Goal: Task Accomplishment & Management: Use online tool/utility

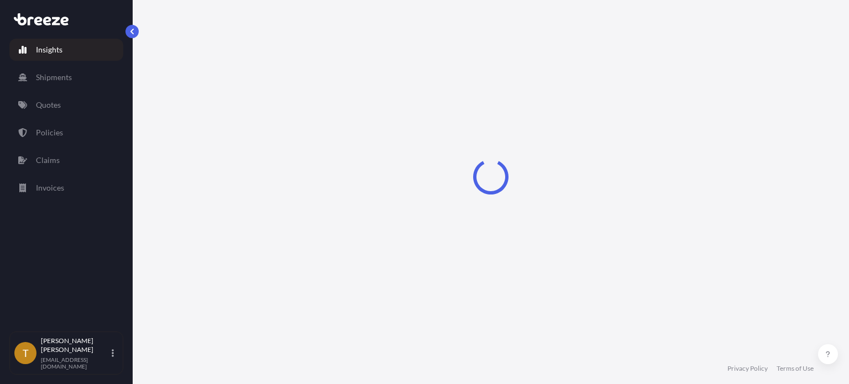
select select "2025"
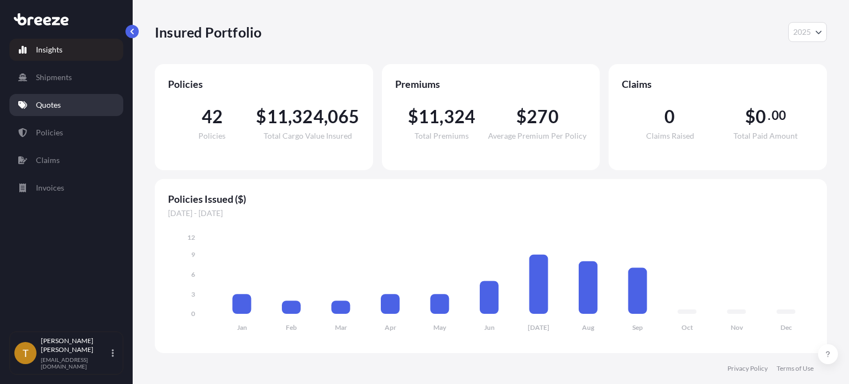
click at [74, 105] on link "Quotes" at bounding box center [66, 105] width 114 height 22
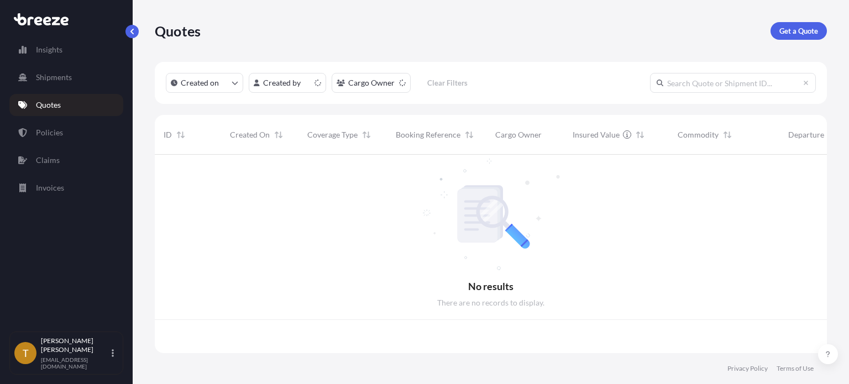
scroll to position [196, 663]
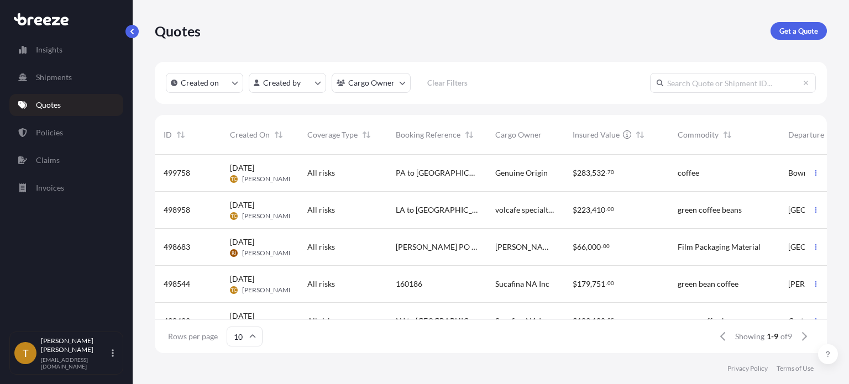
click at [466, 176] on div "PA to [GEOGRAPHIC_DATA]" at bounding box center [437, 173] width 82 height 11
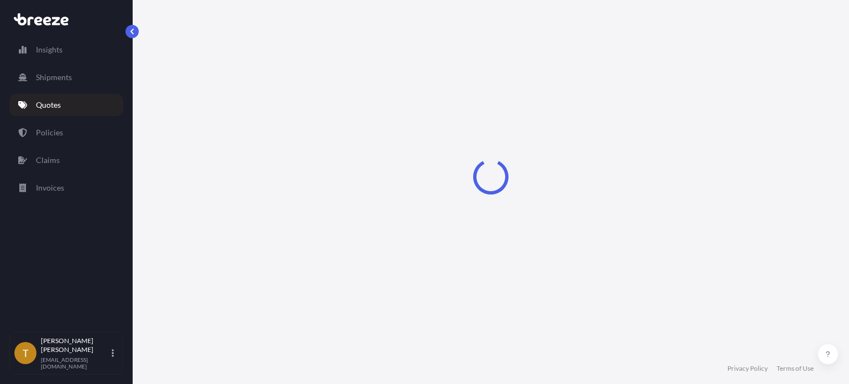
select select "Road"
select select "2"
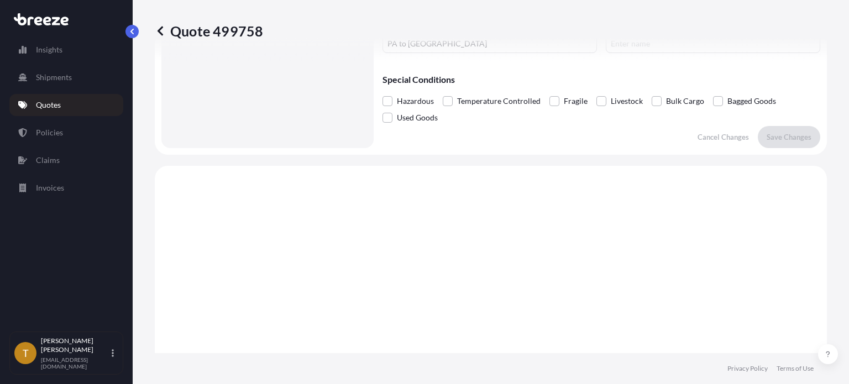
scroll to position [260, 0]
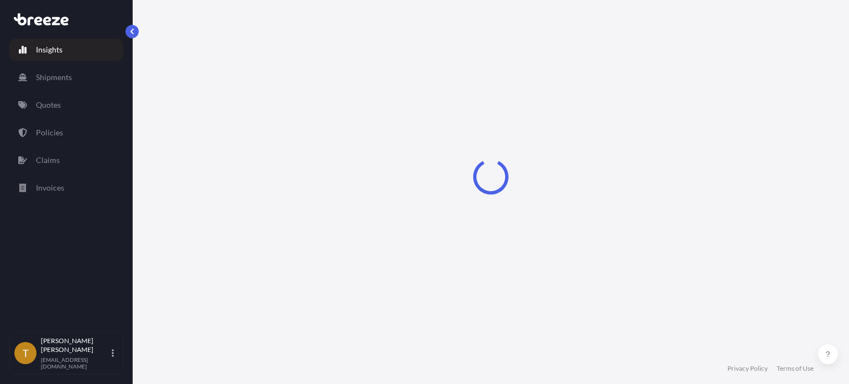
select select "2025"
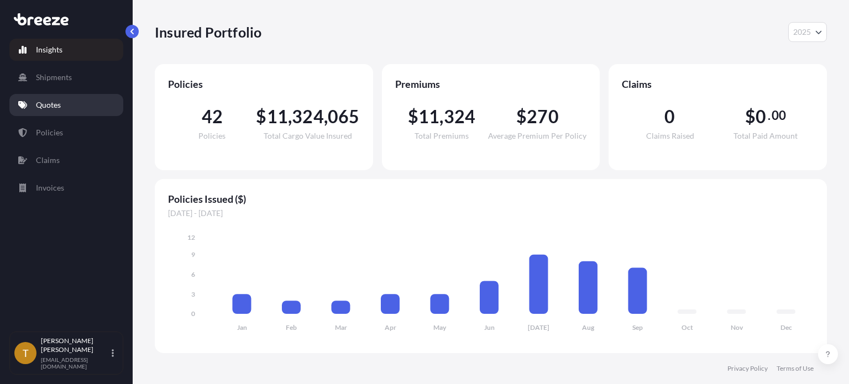
click at [49, 103] on p "Quotes" at bounding box center [48, 105] width 25 height 11
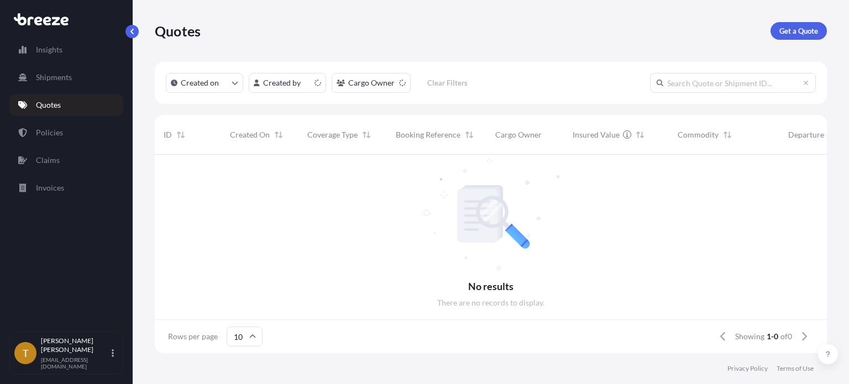
scroll to position [9, 9]
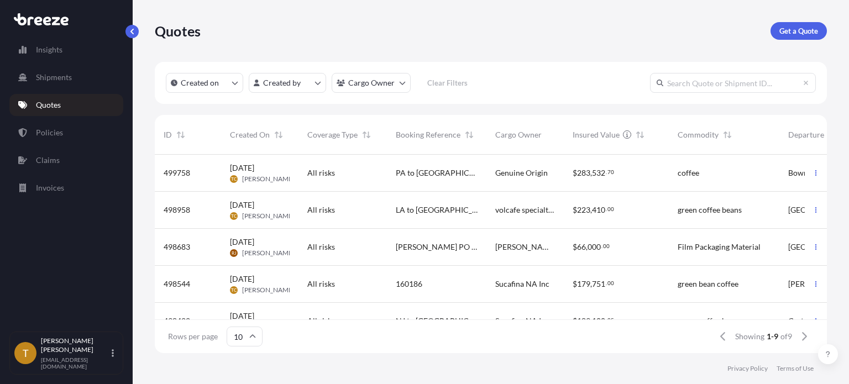
click at [254, 172] on span "[DATE]" at bounding box center [242, 168] width 24 height 11
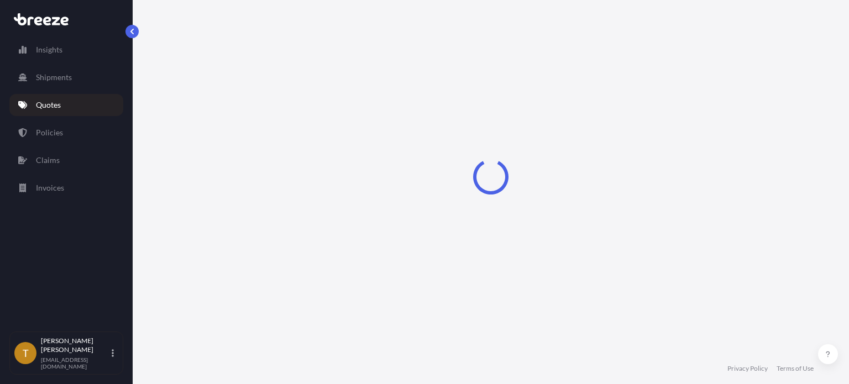
select select "Road"
select select "2"
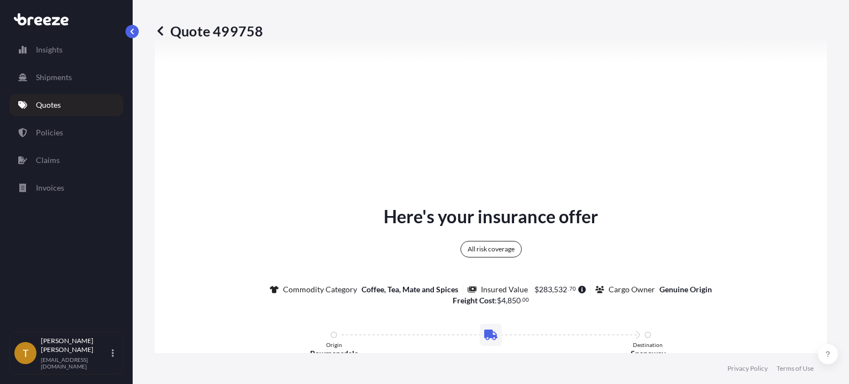
scroll to position [647, 0]
